Goal: Learn about a topic

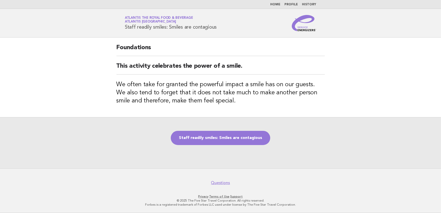
click at [303, 30] on img at bounding box center [304, 23] width 24 height 16
click at [307, 30] on img at bounding box center [304, 23] width 24 height 16
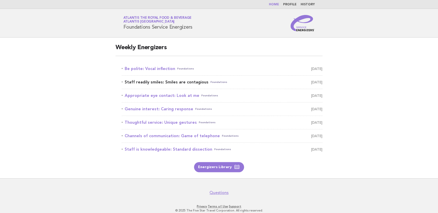
click at [160, 83] on link "Staff readily smiles: Smiles are contagious Foundations August 25" at bounding box center [222, 82] width 201 height 7
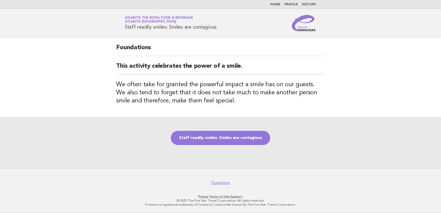
click at [353, 115] on main "Foundations This activity celebrates the power of a smile. We often take for gr…" at bounding box center [220, 103] width 441 height 131
click at [233, 141] on link "Staff readily smiles: Smiles are contagious" at bounding box center [221, 138] width 100 height 14
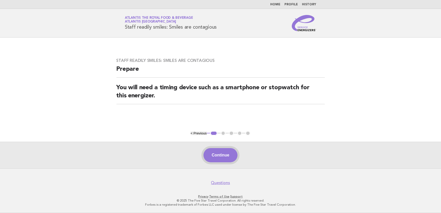
click at [221, 149] on button "Continue" at bounding box center [221, 155] width 34 height 14
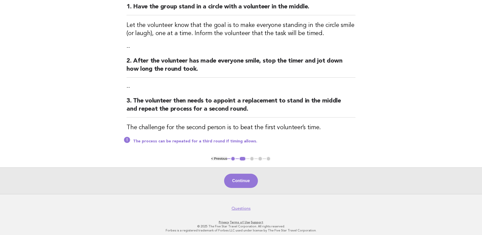
scroll to position [70, 0]
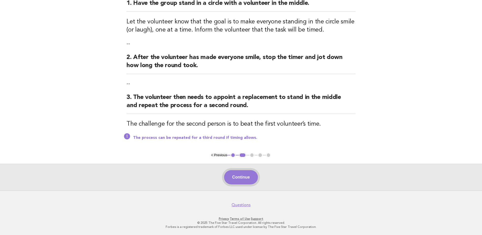
click at [241, 179] on button "Continue" at bounding box center [241, 177] width 34 height 14
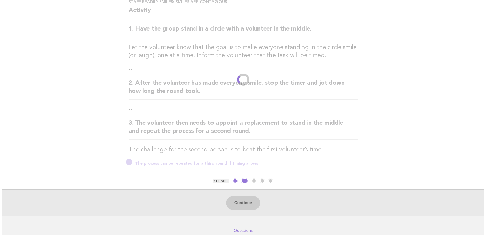
scroll to position [0, 0]
